Goal: Transaction & Acquisition: Purchase product/service

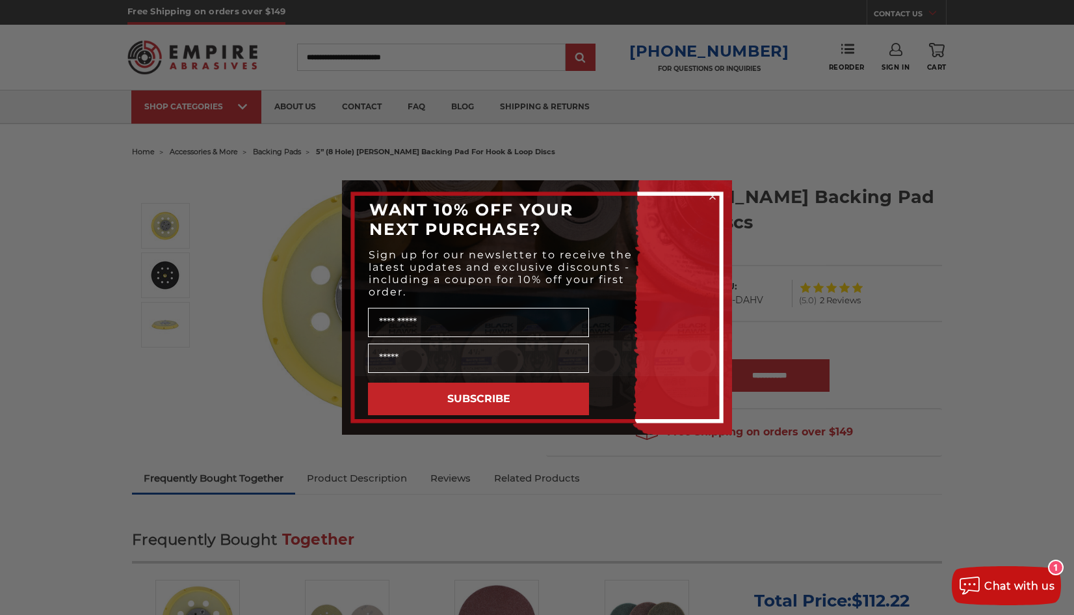
click at [970, 252] on div "Close dialog WANT 10% OFF YOUR NEXT PURCHASE? Sign up for our newsletter to rec…" at bounding box center [537, 307] width 1074 height 615
click at [265, 349] on div "Close dialog WANT 10% OFF YOUR NEXT PURCHASE? Sign up for our newsletter to rec…" at bounding box center [537, 307] width 1074 height 615
click at [802, 268] on div "Close dialog WANT 10% OFF YOUR NEXT PURCHASE? Sign up for our newsletter to rec…" at bounding box center [537, 307] width 1074 height 615
click at [713, 196] on icon "Close dialog" at bounding box center [712, 196] width 5 height 5
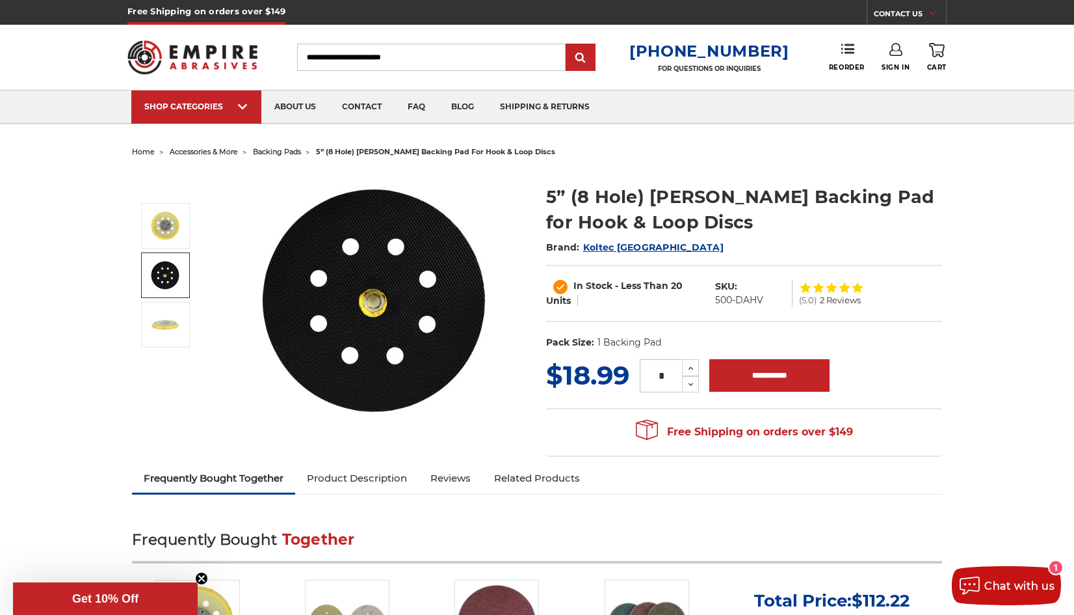
click at [172, 265] on img at bounding box center [165, 275] width 33 height 33
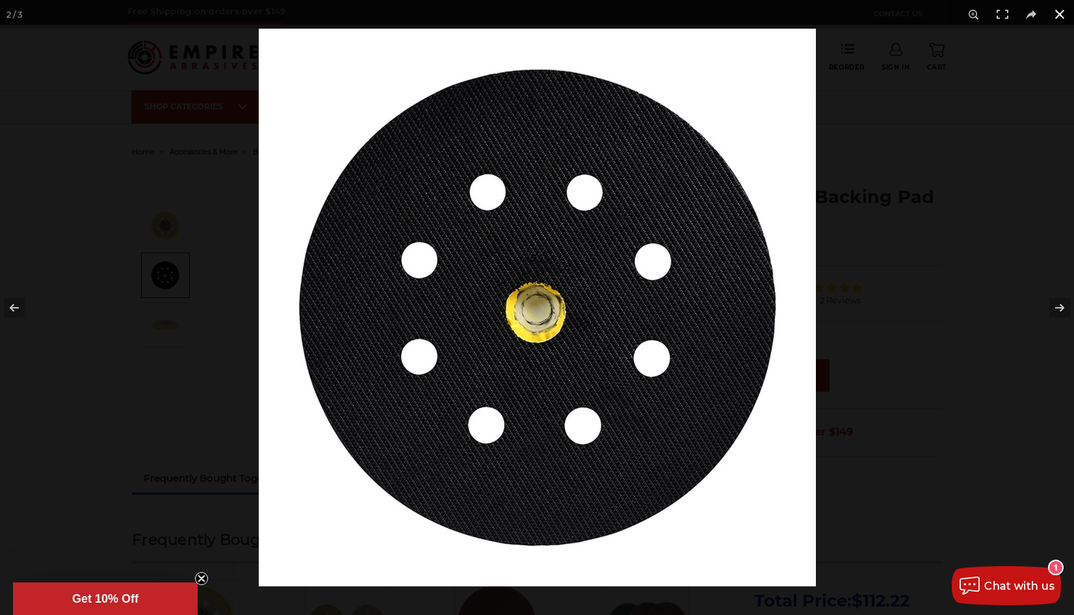
click at [172, 268] on div at bounding box center [537, 307] width 1074 height 615
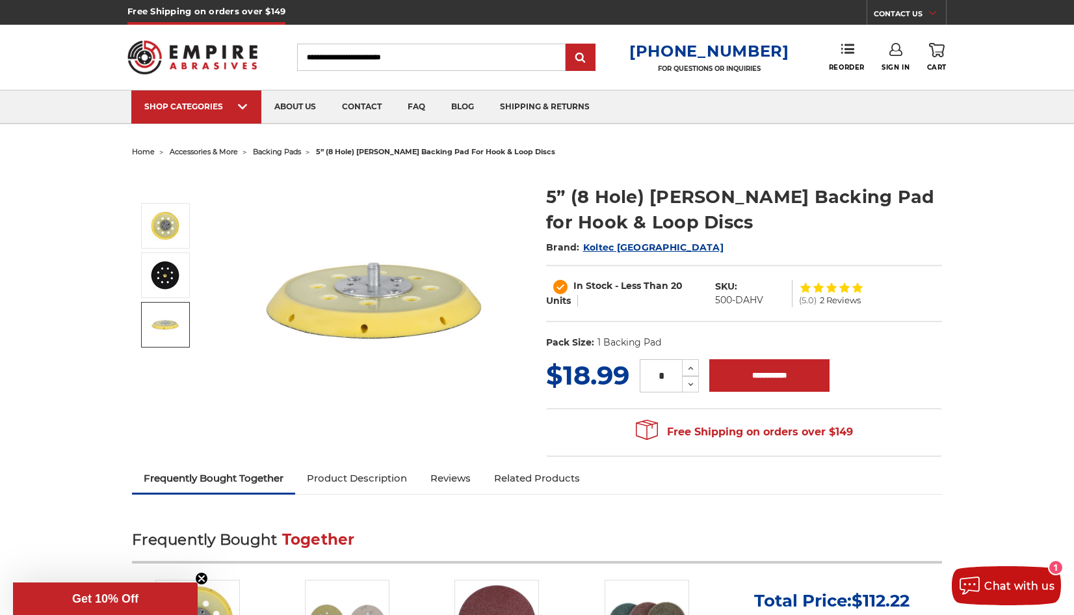
click at [163, 302] on link at bounding box center [165, 325] width 49 height 46
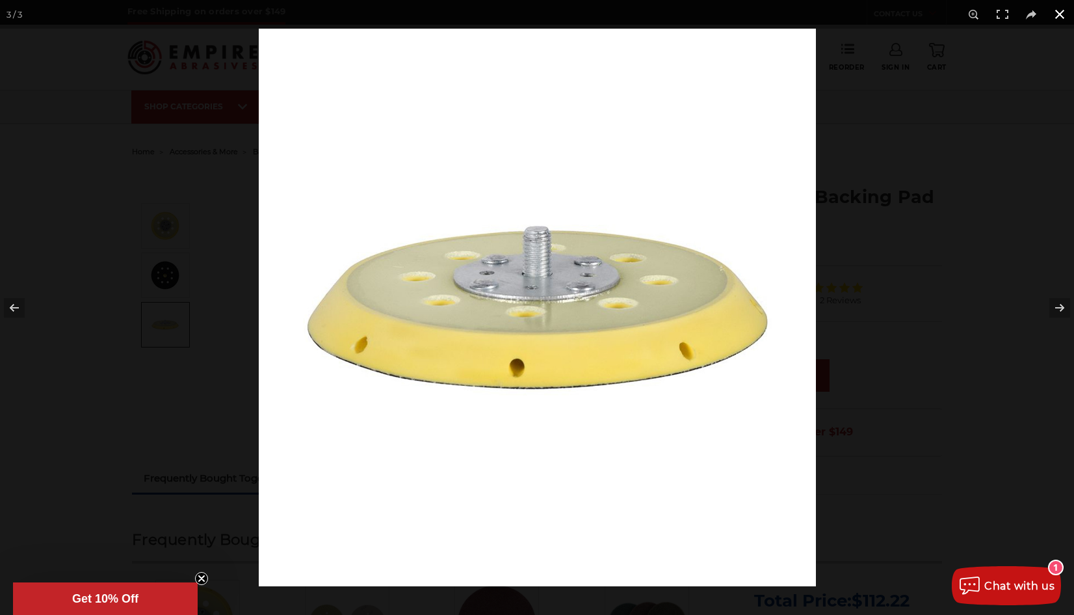
click at [895, 117] on div at bounding box center [796, 336] width 1074 height 615
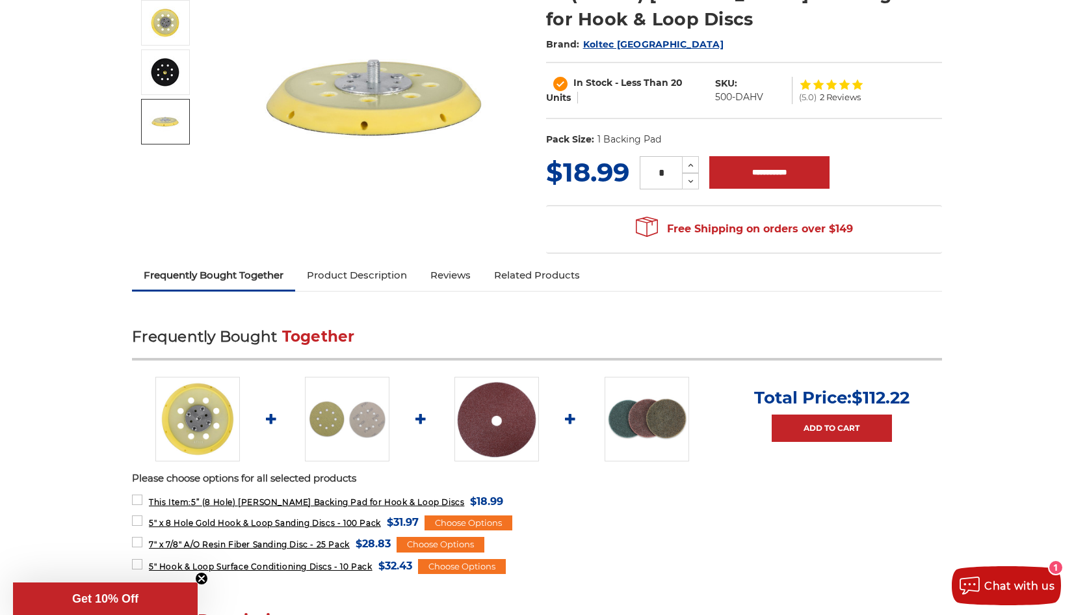
scroll to position [202, 0]
